Goal: Task Accomplishment & Management: Complete application form

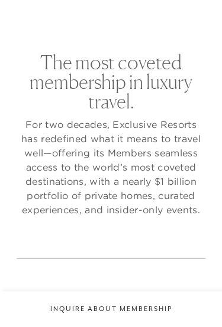
checkbox input "false"
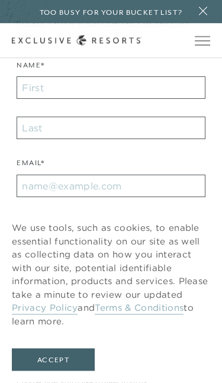
click at [209, 13] on icon at bounding box center [203, 11] width 17 height 9
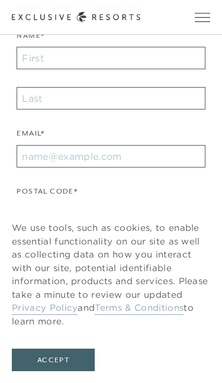
click at [196, 16] on span "Open navigation" at bounding box center [202, 17] width 15 height 8
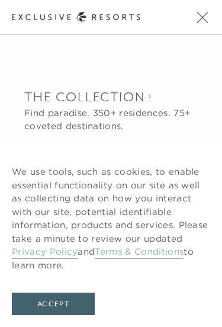
scroll to position [0, 0]
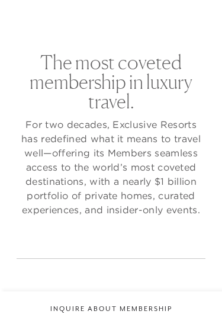
checkbox input "false"
